Goal: Task Accomplishment & Management: Use online tool/utility

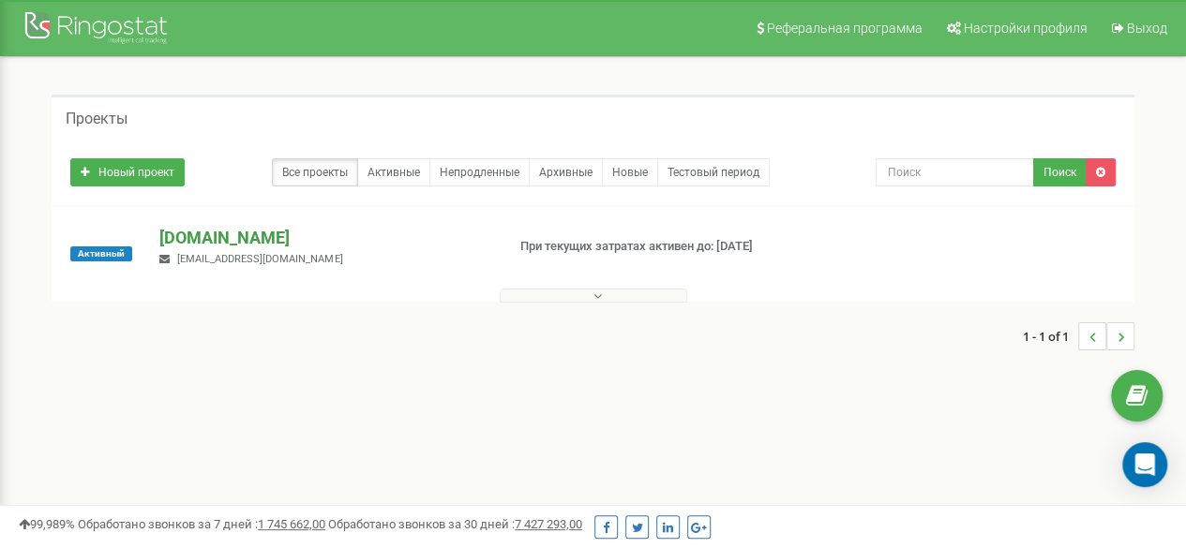
drag, startPoint x: 228, startPoint y: 235, endPoint x: 236, endPoint y: 246, distance: 13.3
click at [232, 239] on p "[DOMAIN_NAME]" at bounding box center [324, 238] width 330 height 24
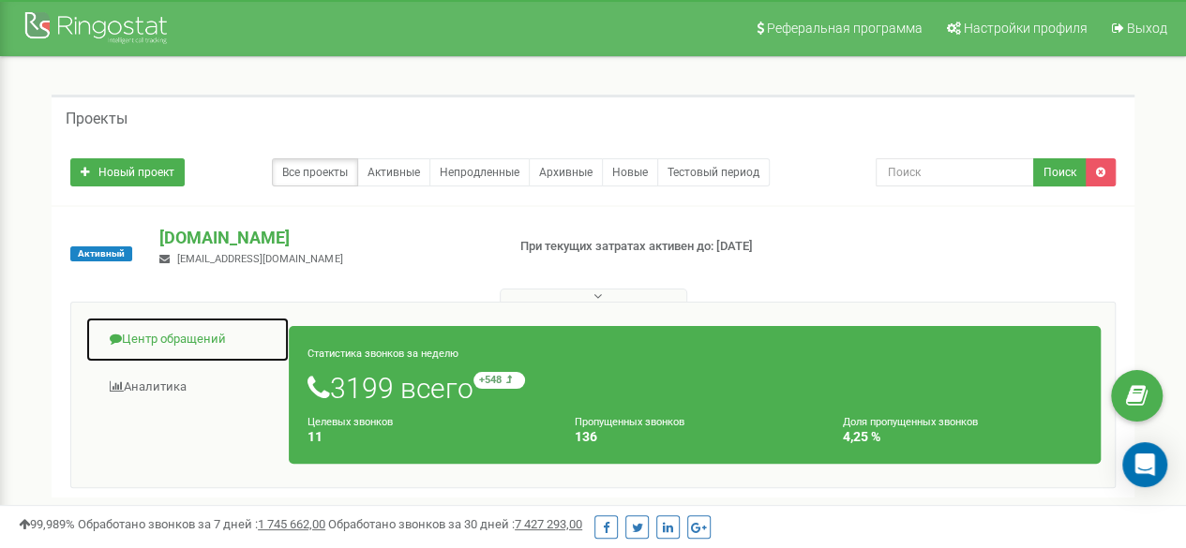
click at [159, 342] on link "Центр обращений" at bounding box center [187, 340] width 204 height 46
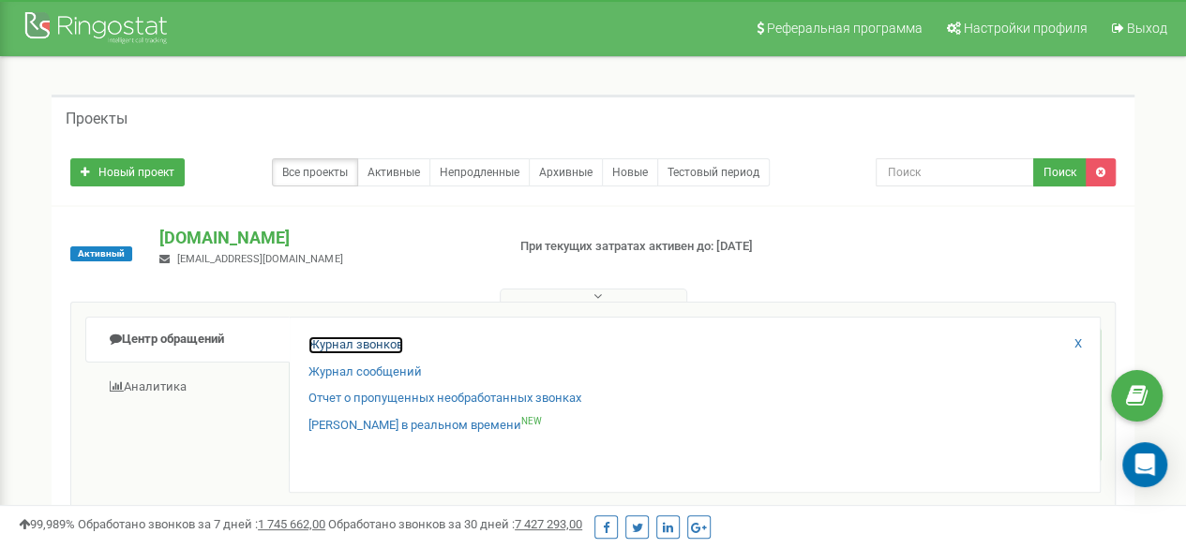
click at [377, 350] on link "Журнал звонков" at bounding box center [355, 346] width 95 height 18
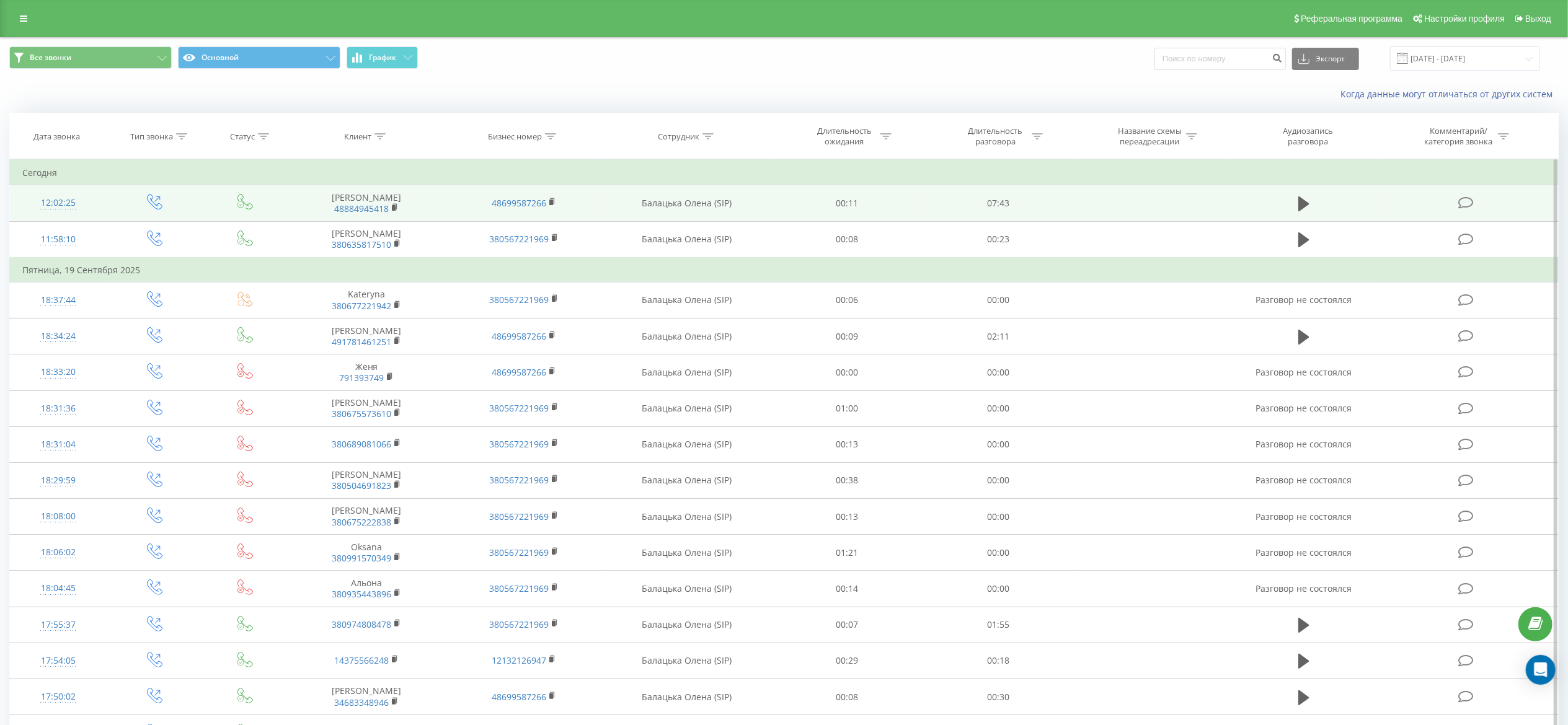
click at [1469, 194] on td at bounding box center [1467, 203] width 182 height 36
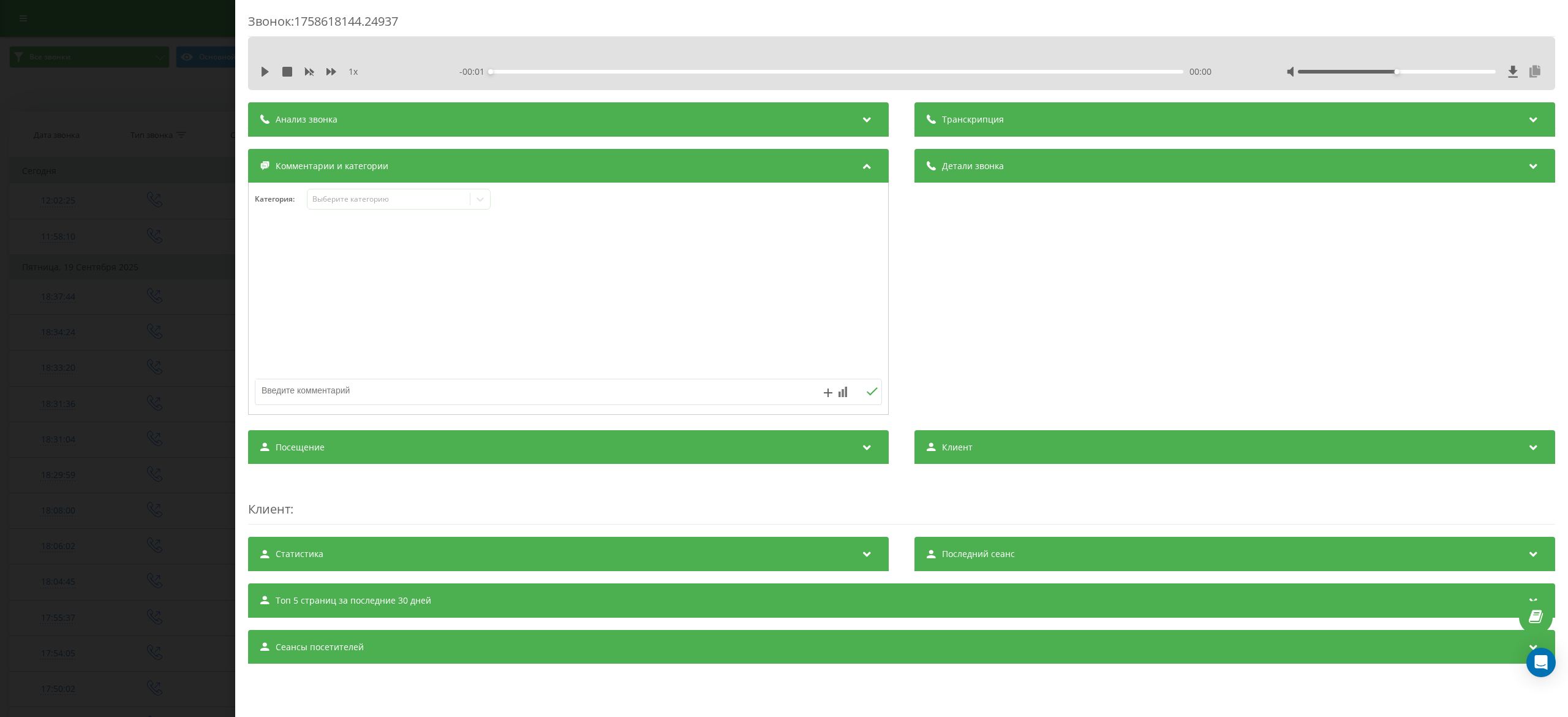
drag, startPoint x: 1546, startPoint y: 81, endPoint x: 1540, endPoint y: 78, distance: 6.7
click at [1540, 78] on div "1 x - 00:01 00:00 00:00" at bounding box center [902, 63] width 1307 height 54
click at [1537, 75] on icon at bounding box center [1535, 71] width 14 height 12
